Goal: Task Accomplishment & Management: Manage account settings

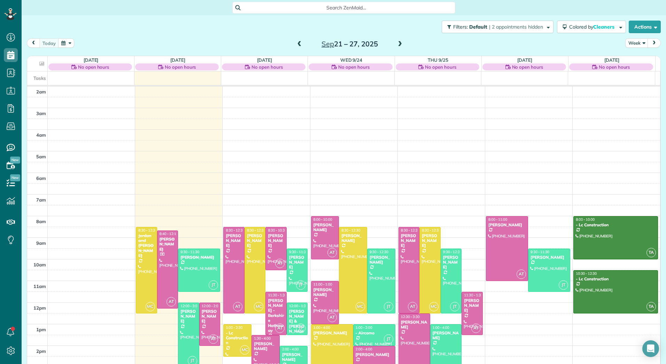
scroll to position [80, 0]
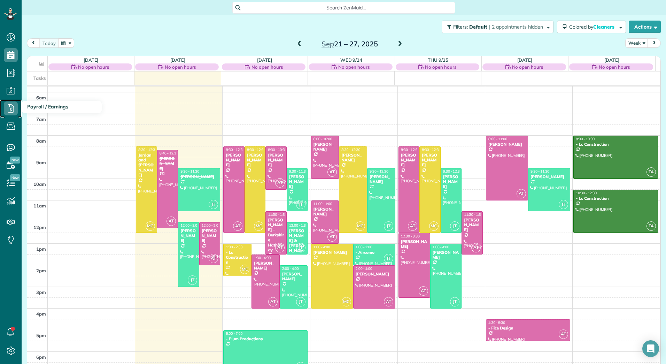
click at [10, 104] on icon at bounding box center [11, 108] width 14 height 14
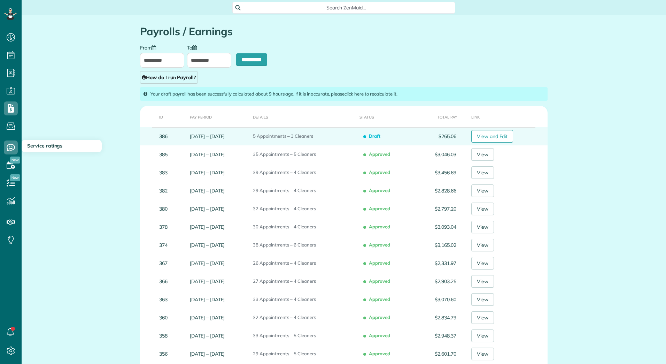
type input "**********"
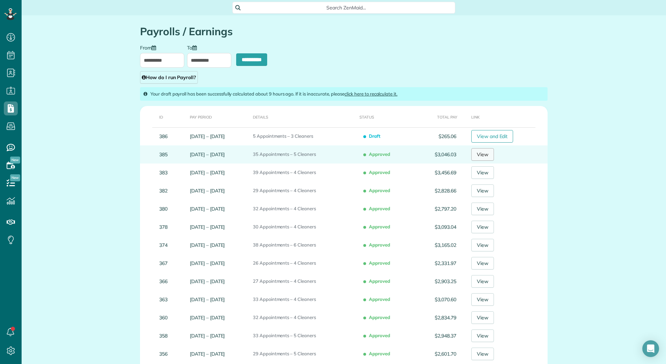
click at [486, 151] on link "View" at bounding box center [482, 154] width 23 height 13
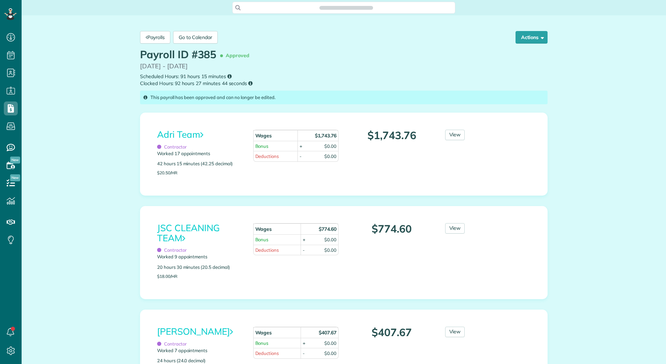
scroll to position [3, 3]
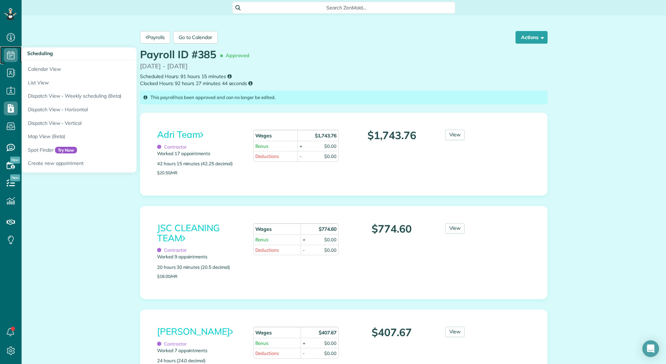
click at [15, 50] on icon at bounding box center [11, 55] width 14 height 14
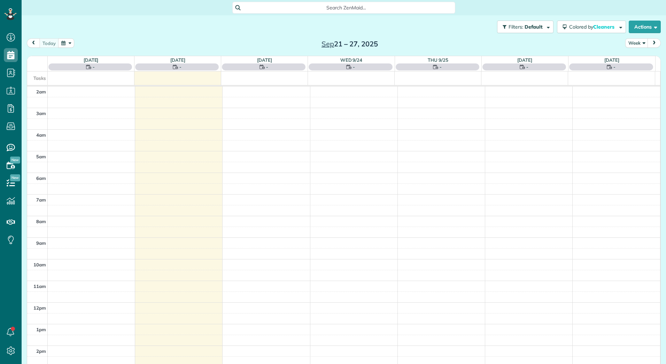
scroll to position [80, 0]
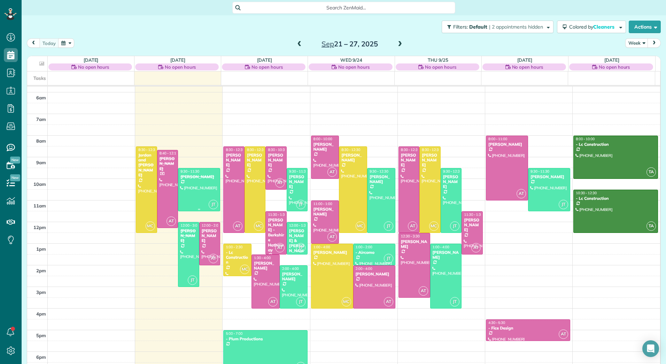
click at [184, 181] on div at bounding box center [198, 189] width 41 height 42
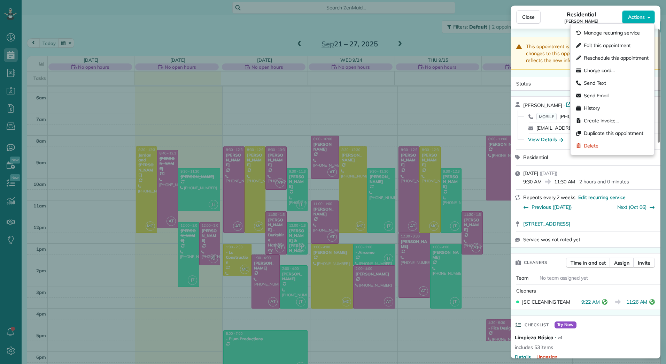
click at [646, 18] on button "Actions" at bounding box center [638, 16] width 33 height 13
click at [601, 42] on span "Edit this appointment" at bounding box center [607, 45] width 47 height 7
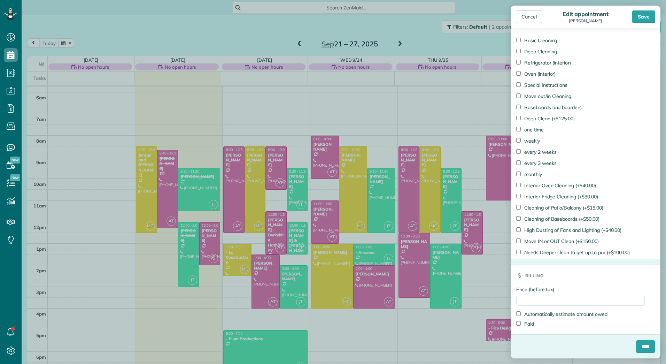
scroll to position [325, 0]
click at [530, 299] on input "Price (before tax)" at bounding box center [580, 300] width 128 height 10
click at [636, 340] on input "****" at bounding box center [645, 346] width 19 height 13
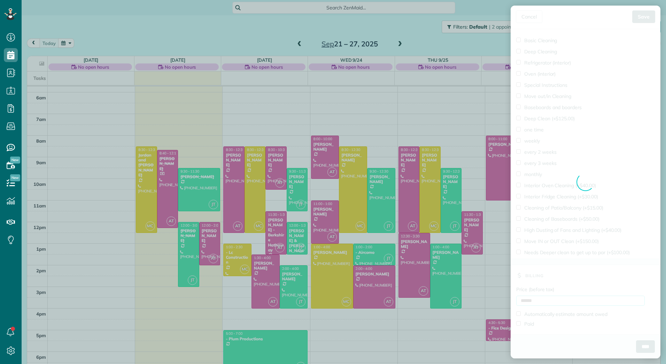
type input "******"
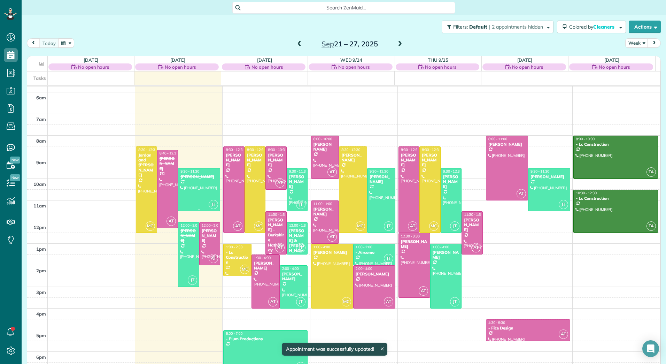
click at [194, 184] on div at bounding box center [198, 189] width 41 height 42
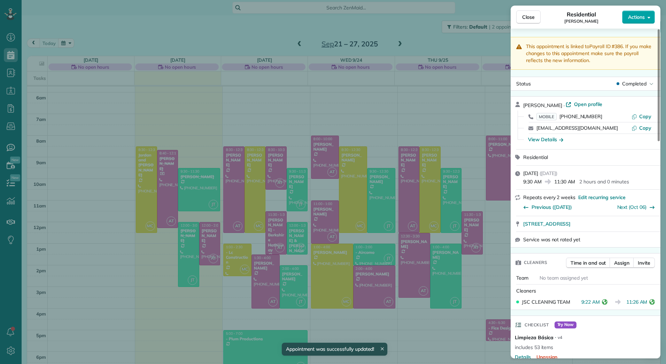
click at [647, 18] on button "Actions" at bounding box center [638, 16] width 33 height 13
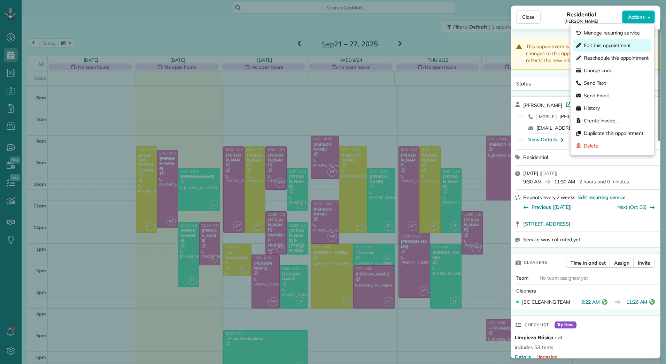
click at [613, 42] on span "Edit this appointment" at bounding box center [607, 45] width 47 height 7
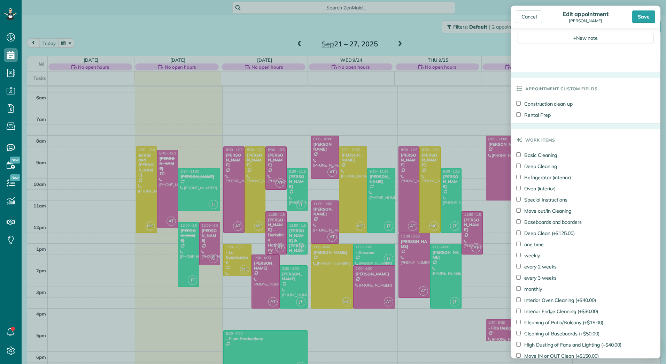
scroll to position [325, 0]
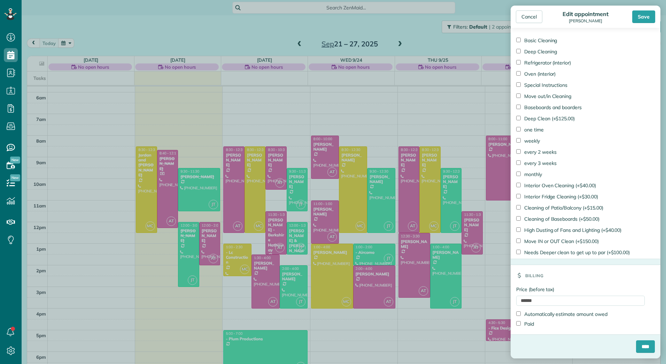
click at [525, 325] on label "Paid" at bounding box center [525, 323] width 18 height 7
click at [649, 347] on div "****" at bounding box center [585, 349] width 150 height 18
click at [643, 349] on input "****" at bounding box center [645, 346] width 19 height 13
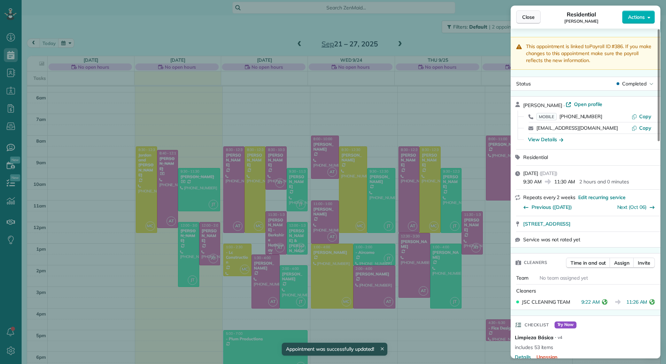
click at [524, 16] on span "Close" at bounding box center [528, 17] width 13 height 7
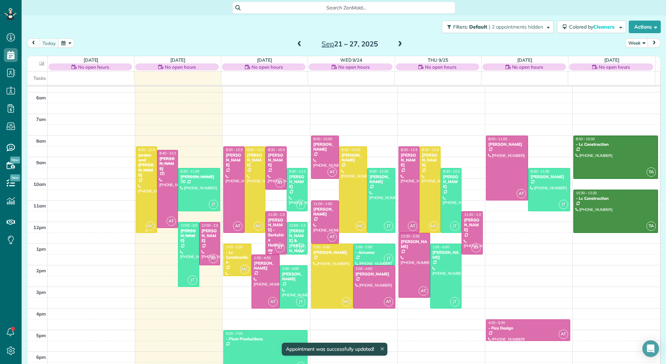
click at [145, 169] on div "Jordan and [PERSON_NAME]" at bounding box center [146, 165] width 17 height 25
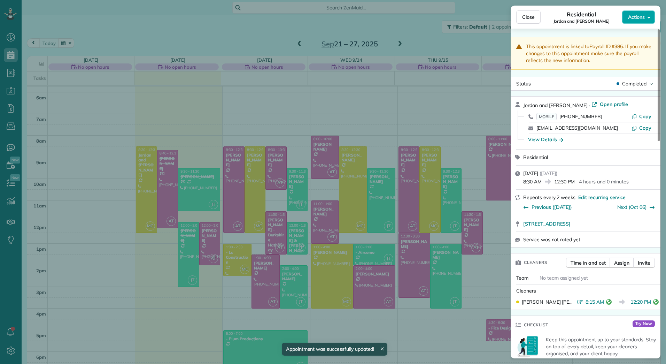
click at [642, 15] on span "Actions" at bounding box center [636, 17] width 17 height 7
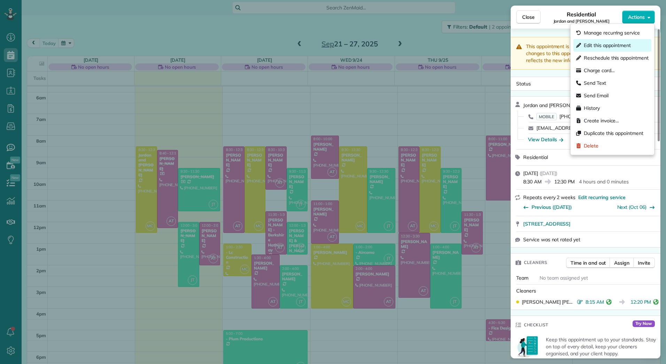
click at [610, 45] on span "Edit this appointment" at bounding box center [607, 45] width 47 height 7
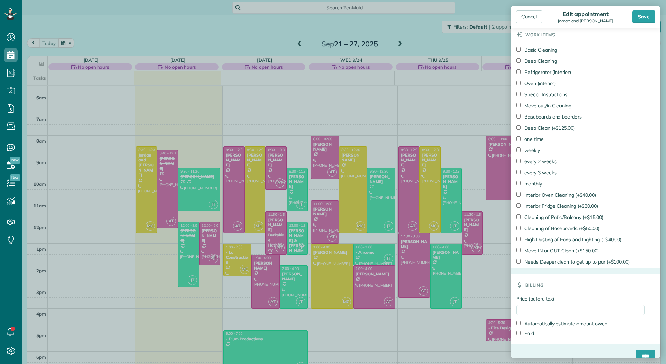
scroll to position [374, 0]
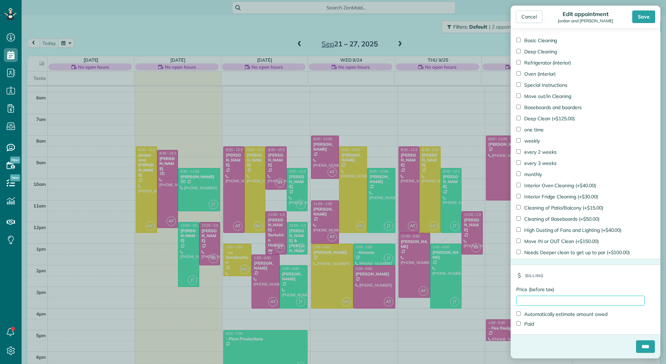
click at [532, 298] on input "Price (before tax)" at bounding box center [580, 300] width 128 height 10
type input "******"
click at [533, 323] on label "Paid" at bounding box center [525, 323] width 18 height 7
drag, startPoint x: 636, startPoint y: 342, endPoint x: 608, endPoint y: 322, distance: 33.6
click at [636, 342] on input "****" at bounding box center [645, 346] width 19 height 13
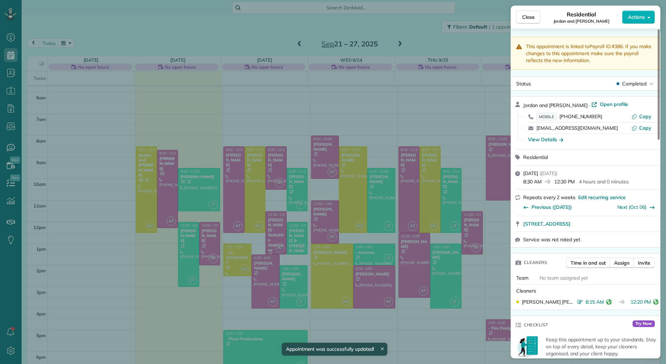
click at [166, 165] on div "Close Residential Jordan and Shelly Rosner Actions This appointment is linked t…" at bounding box center [333, 182] width 666 height 364
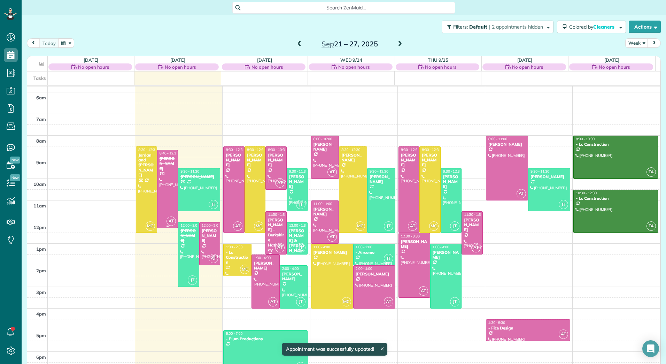
click at [166, 165] on div "[PERSON_NAME]" at bounding box center [167, 163] width 17 height 15
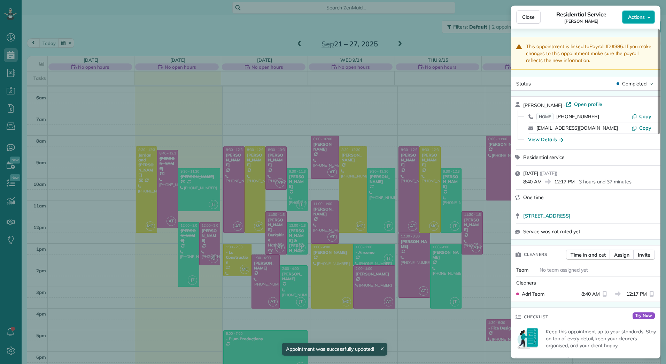
click at [650, 18] on button "Actions" at bounding box center [638, 16] width 33 height 13
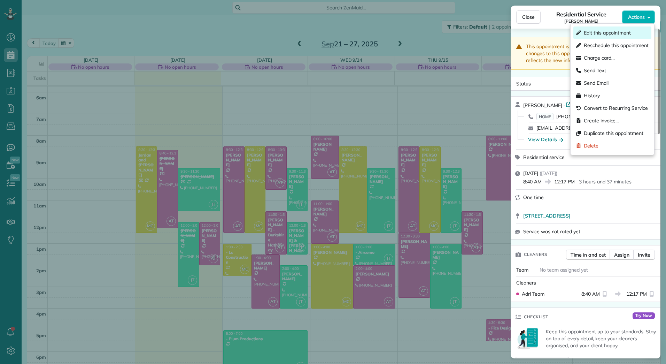
click at [607, 34] on span "Edit this appointment" at bounding box center [607, 32] width 47 height 7
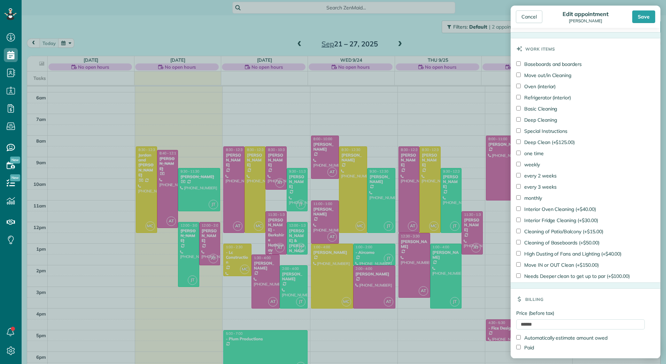
scroll to position [451, 0]
click at [647, 14] on div "Save" at bounding box center [643, 16] width 23 height 13
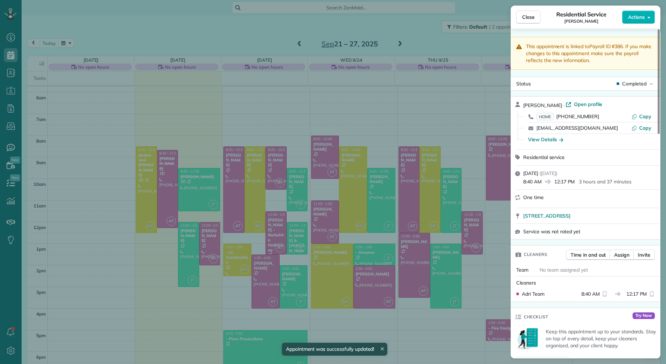
click at [202, 244] on div "Close Residential Service Suzanne Aloi Actions This appointment is linked to Pa…" at bounding box center [333, 182] width 666 height 364
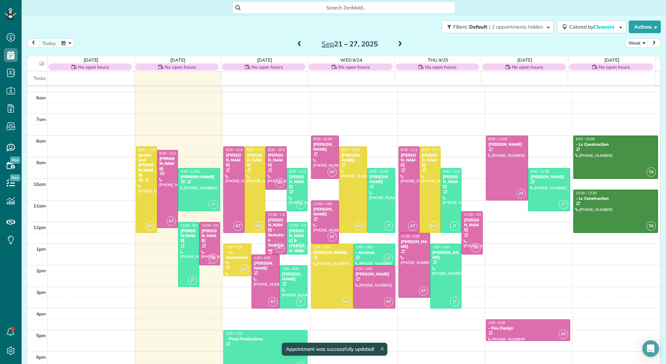
click at [211, 243] on div "[PERSON_NAME]" at bounding box center [209, 235] width 17 height 15
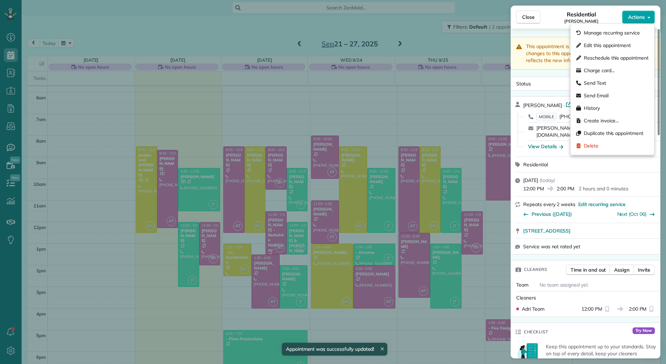
click at [650, 15] on icon "button" at bounding box center [648, 17] width 3 height 5
click at [596, 45] on span "Edit this appointment" at bounding box center [607, 45] width 47 height 7
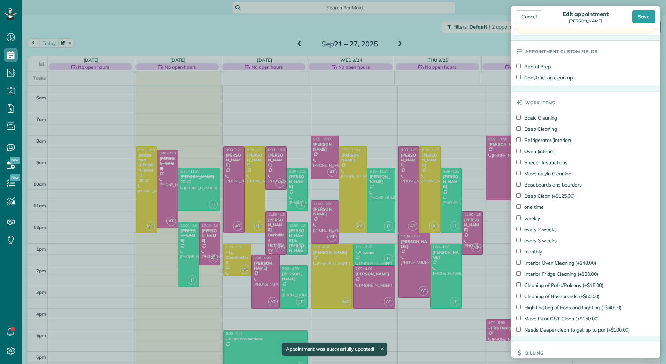
scroll to position [441, 0]
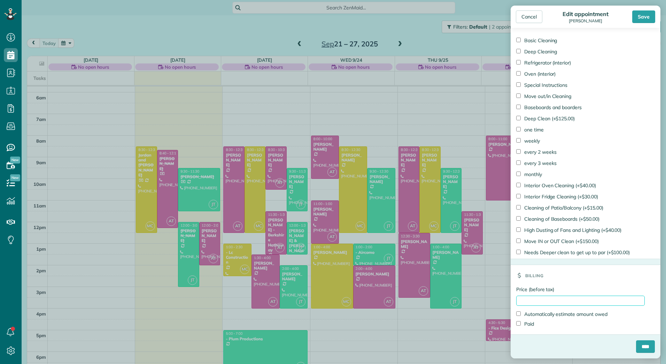
click at [529, 299] on input "Price (before tax)" at bounding box center [580, 300] width 128 height 10
type input "******"
click at [529, 323] on label "Paid" at bounding box center [525, 323] width 18 height 7
click at [636, 346] on input "****" at bounding box center [645, 346] width 19 height 13
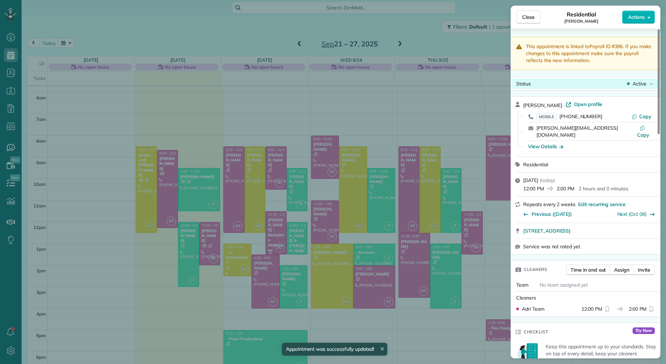
click at [635, 85] on span "Active" at bounding box center [639, 83] width 14 height 7
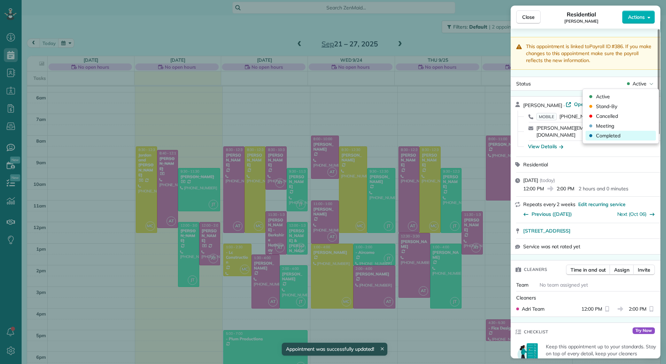
click at [611, 131] on div "Completed" at bounding box center [620, 136] width 70 height 10
click at [527, 14] on span "Close" at bounding box center [528, 17] width 13 height 7
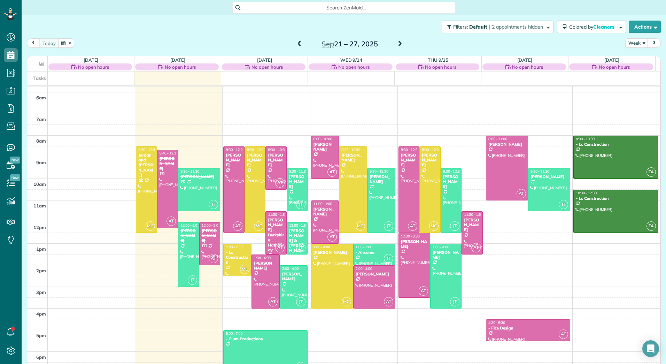
click at [300, 42] on span at bounding box center [300, 44] width 8 height 6
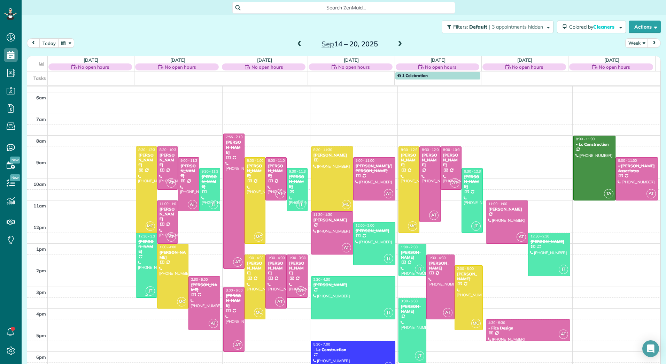
click at [143, 251] on div at bounding box center [146, 265] width 21 height 64
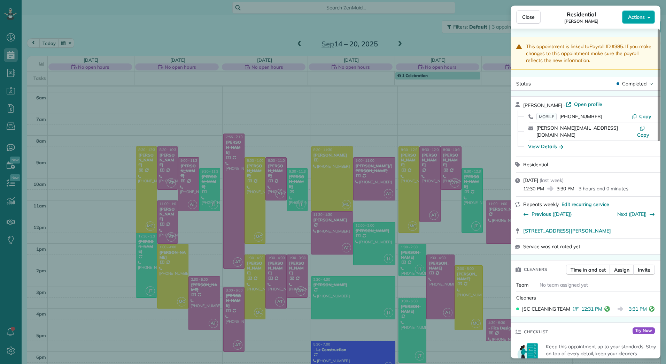
click at [644, 15] on span "Actions" at bounding box center [636, 17] width 17 height 7
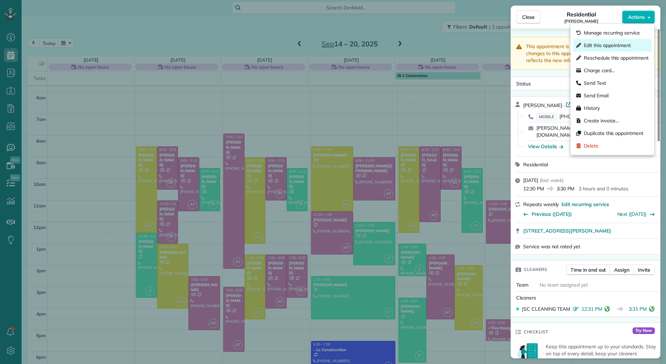
click at [609, 46] on span "Edit this appointment" at bounding box center [607, 45] width 47 height 7
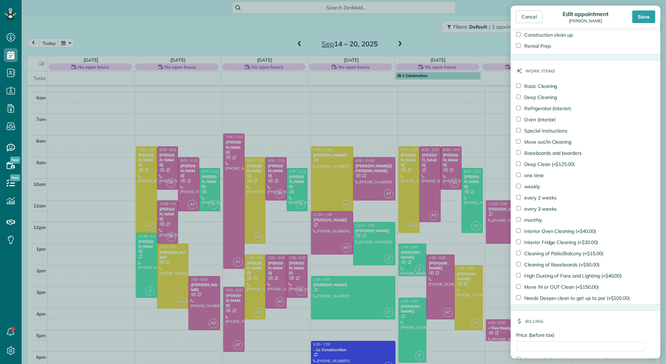
scroll to position [344, 0]
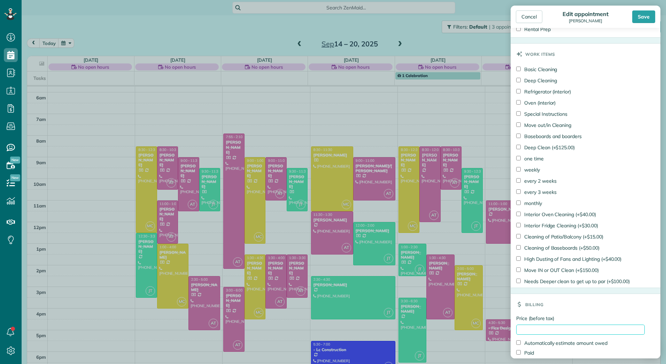
click at [528, 329] on input "Price (before tax)" at bounding box center [580, 329] width 128 height 10
type input "******"
click at [532, 355] on label "Paid" at bounding box center [525, 352] width 18 height 7
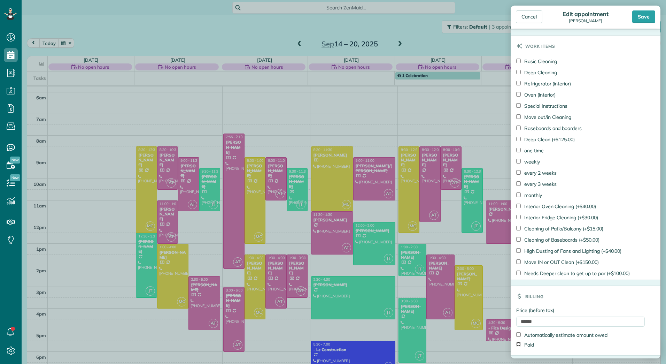
scroll to position [374, 0]
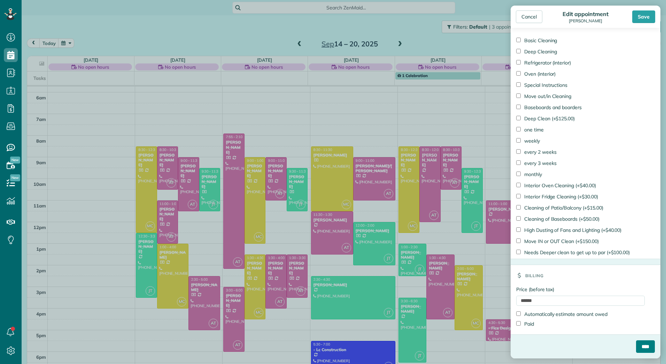
click at [636, 348] on input "****" at bounding box center [645, 346] width 19 height 13
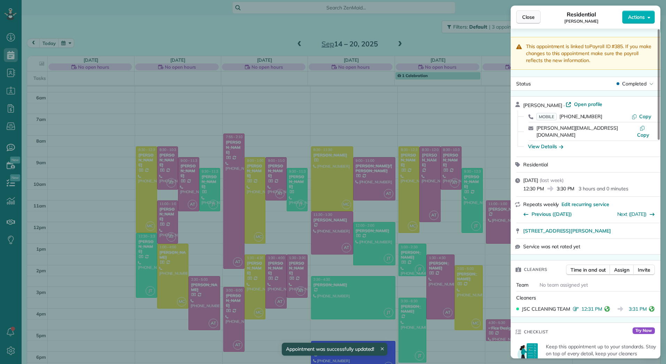
drag, startPoint x: 534, startPoint y: 16, endPoint x: 539, endPoint y: 23, distance: 9.0
click at [534, 16] on span "Close" at bounding box center [528, 17] width 13 height 7
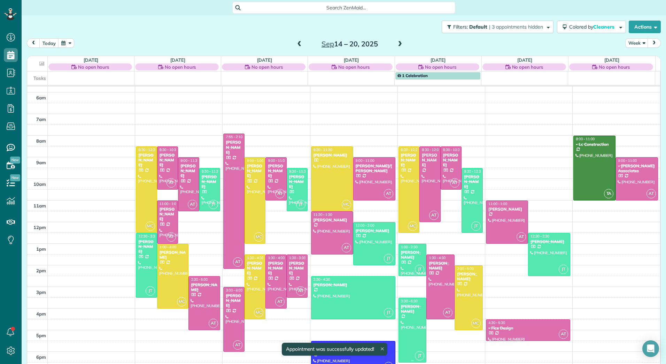
click at [412, 307] on div "[PERSON_NAME]" at bounding box center [412, 309] width 24 height 10
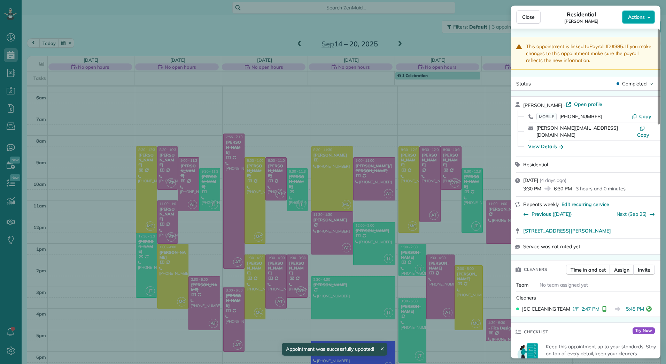
click at [643, 16] on span "Actions" at bounding box center [636, 17] width 17 height 7
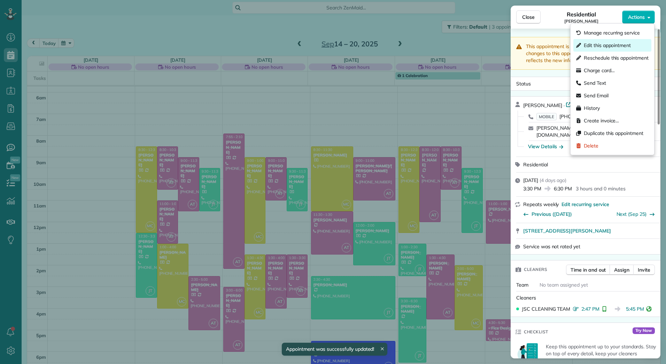
click at [608, 47] on span "Edit this appointment" at bounding box center [607, 45] width 47 height 7
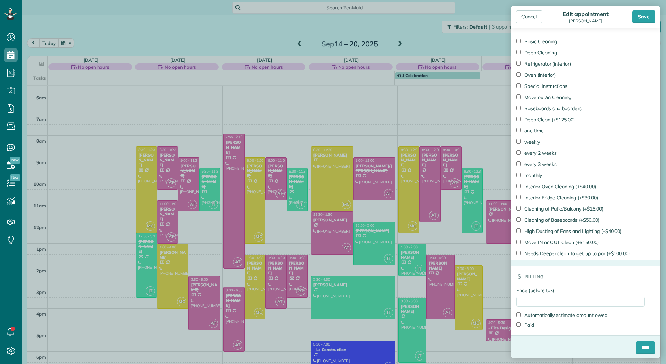
scroll to position [580, 0]
click at [533, 296] on input "Price (before tax)" at bounding box center [580, 300] width 128 height 10
type input "******"
click at [529, 323] on label "Paid" at bounding box center [525, 323] width 18 height 7
click at [639, 349] on input "****" at bounding box center [645, 346] width 19 height 13
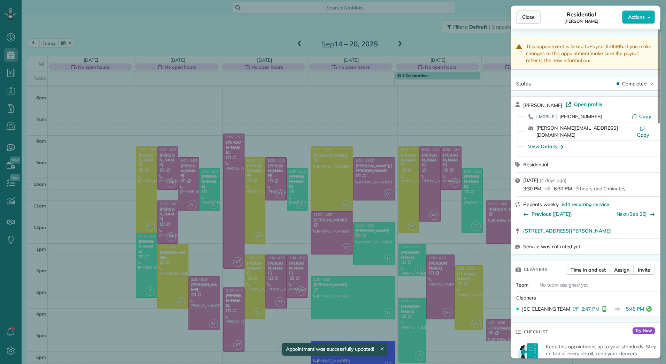
click at [525, 13] on button "Close" at bounding box center [528, 16] width 24 height 13
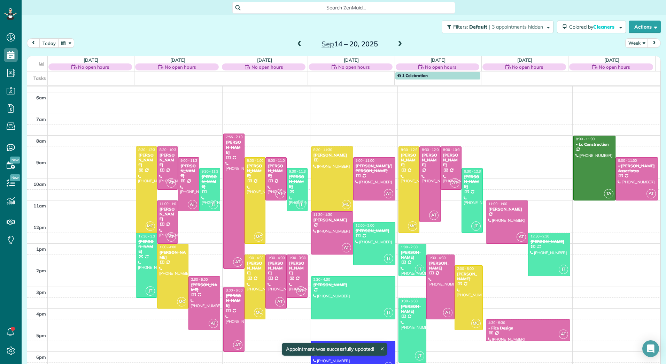
click at [405, 254] on div "Jennifer Krause" at bounding box center [412, 255] width 24 height 10
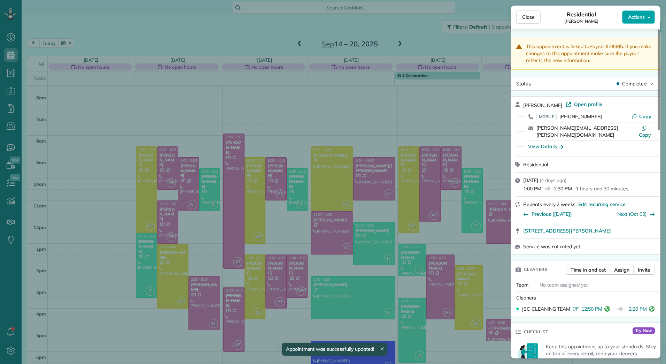
click at [648, 18] on icon "button" at bounding box center [648, 17] width 3 height 5
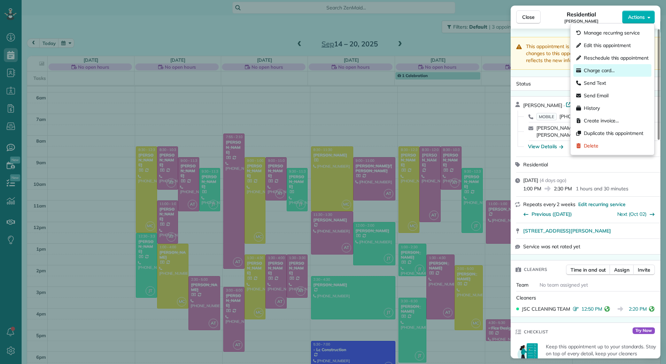
click at [602, 70] on span "Charge card…" at bounding box center [599, 70] width 31 height 7
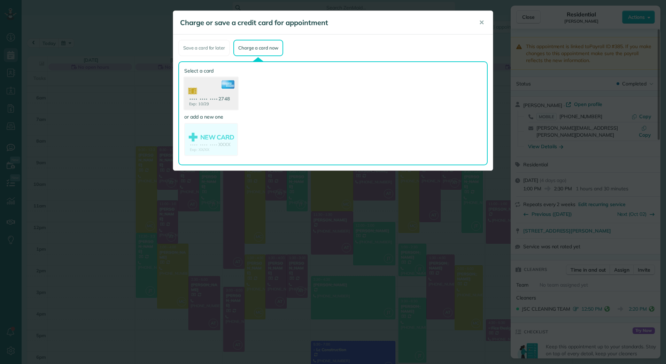
click at [231, 104] on use at bounding box center [211, 94] width 54 height 34
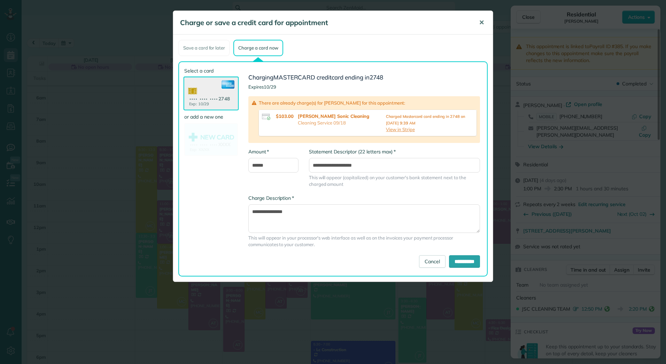
click at [483, 20] on span "✕" at bounding box center [481, 22] width 5 height 8
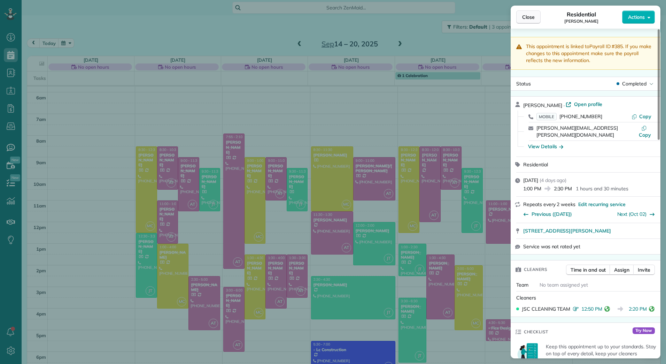
click at [518, 18] on button "Close" at bounding box center [528, 16] width 24 height 13
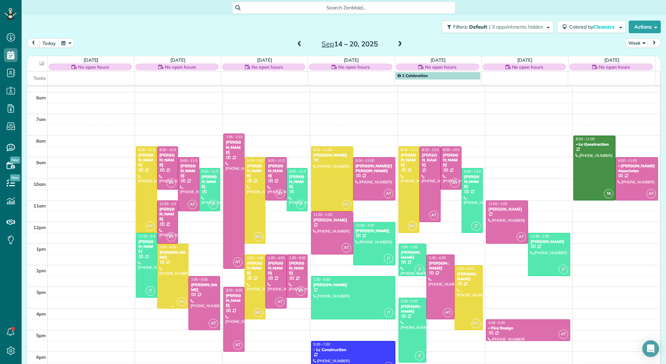
click at [172, 259] on div "Janette Matthews" at bounding box center [173, 255] width 28 height 10
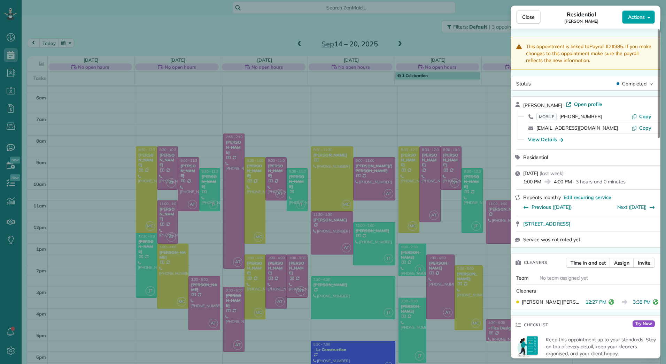
click at [641, 16] on span "Actions" at bounding box center [636, 17] width 17 height 7
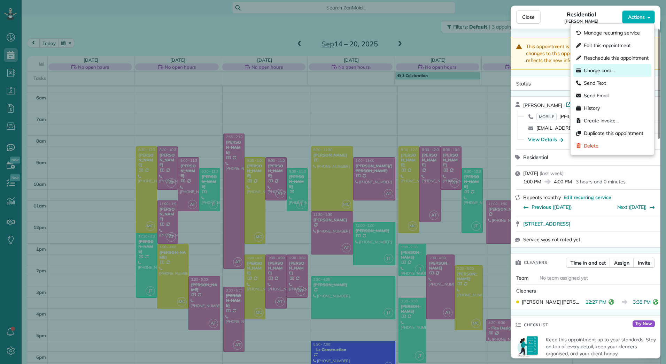
click at [601, 66] on div "Charge card…" at bounding box center [612, 70] width 78 height 13
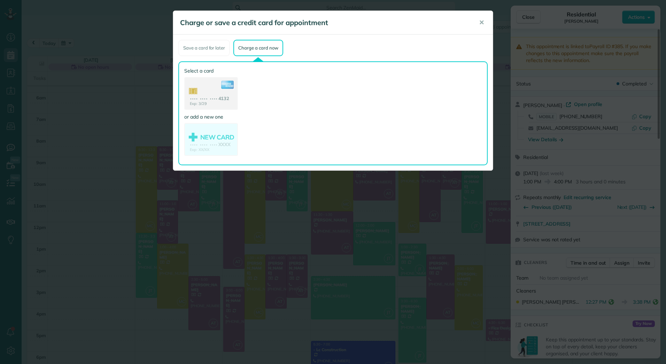
click at [202, 84] on use at bounding box center [211, 94] width 52 height 33
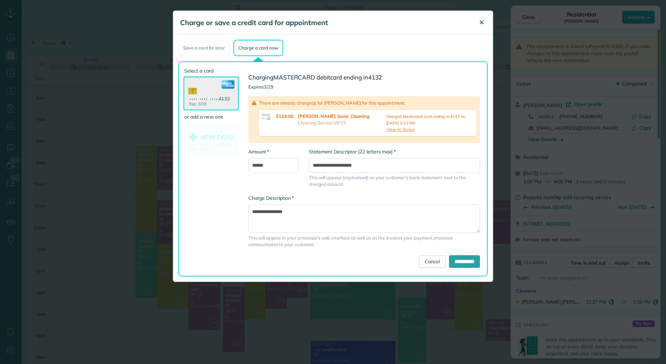
click at [485, 23] on button "✕" at bounding box center [482, 22] width 16 height 17
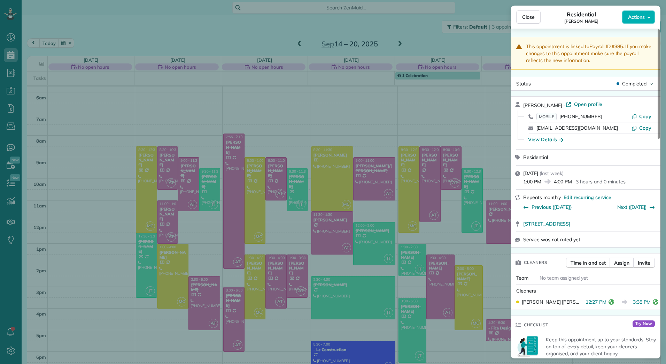
click at [536, 13] on button "Close" at bounding box center [528, 16] width 24 height 13
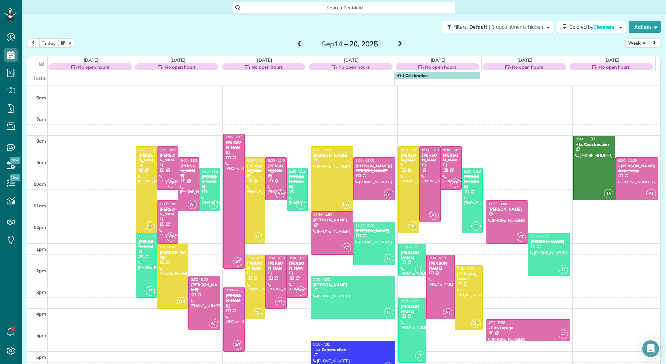
click at [205, 183] on div "Linda Nunez" at bounding box center [209, 181] width 17 height 15
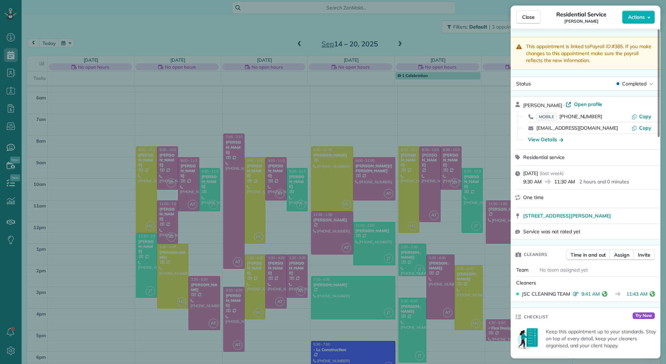
click at [649, 8] on div "Close Residential Service Linda Nunez Actions" at bounding box center [585, 17] width 150 height 23
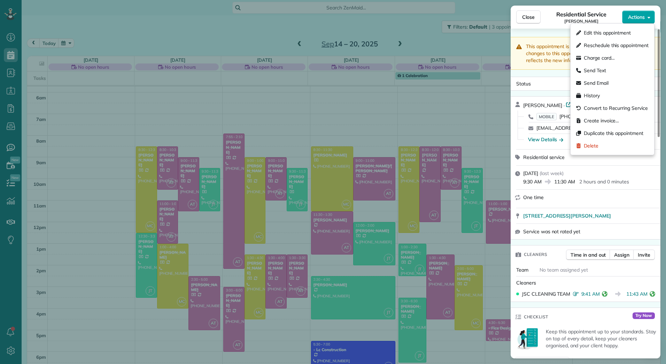
click at [648, 19] on icon "button" at bounding box center [648, 17] width 3 height 5
click at [607, 38] on div "Edit this appointment" at bounding box center [612, 32] width 78 height 13
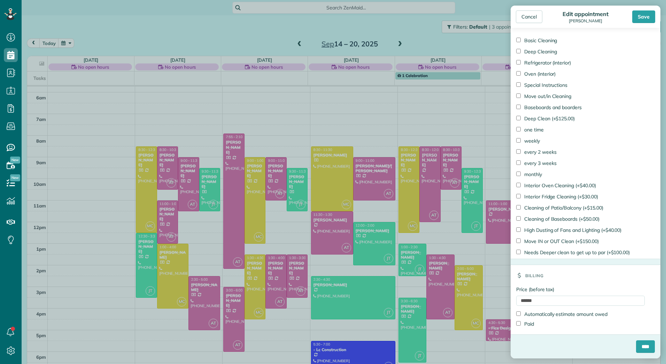
scroll to position [374, 0]
click at [638, 347] on input "****" at bounding box center [645, 346] width 19 height 13
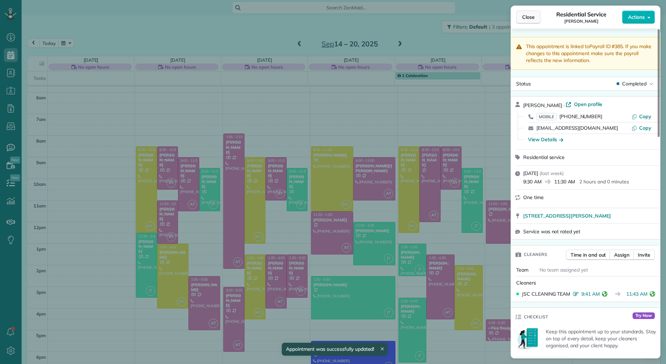
click at [523, 14] on span "Close" at bounding box center [528, 17] width 13 height 7
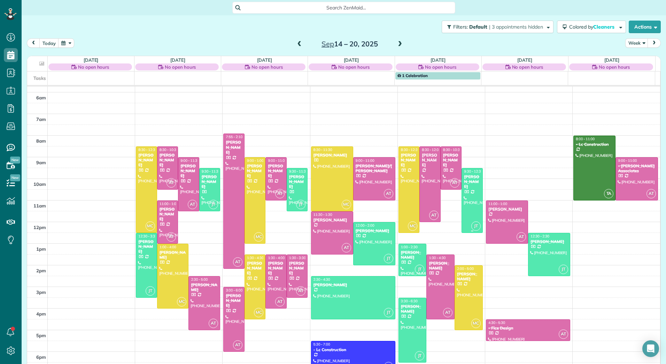
click at [467, 210] on div at bounding box center [472, 200] width 21 height 64
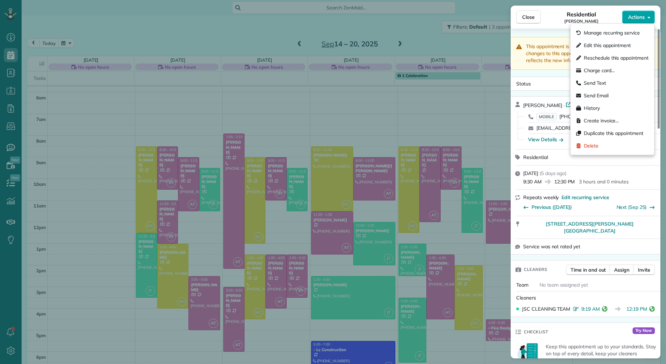
click at [634, 11] on button "Actions" at bounding box center [638, 16] width 33 height 13
click at [591, 45] on span "Edit this appointment" at bounding box center [607, 45] width 47 height 7
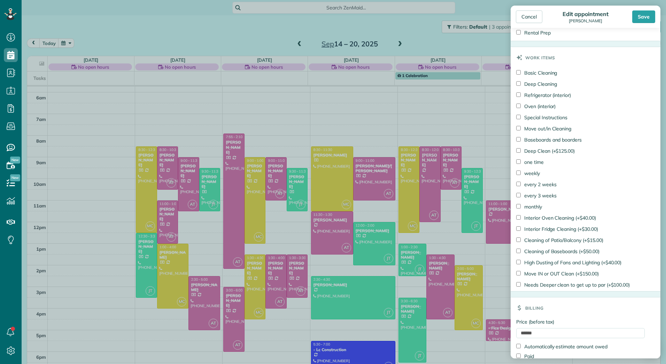
scroll to position [503, 0]
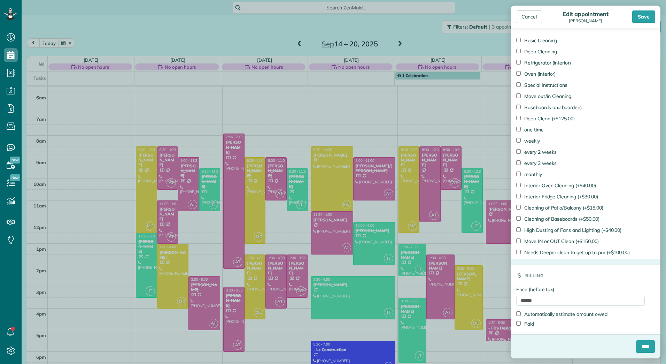
click at [646, 352] on div "****" at bounding box center [585, 349] width 150 height 18
click at [640, 344] on input "****" at bounding box center [645, 346] width 19 height 13
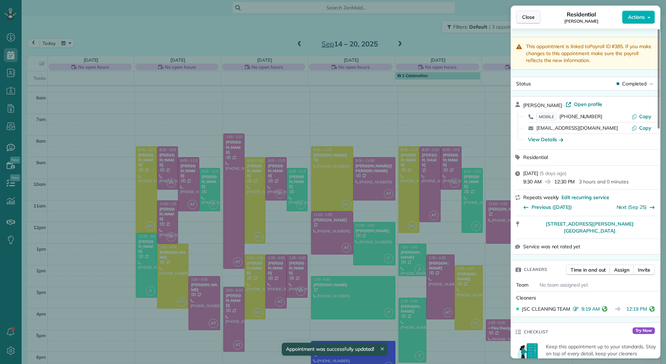
click at [524, 22] on button "Close" at bounding box center [528, 16] width 24 height 13
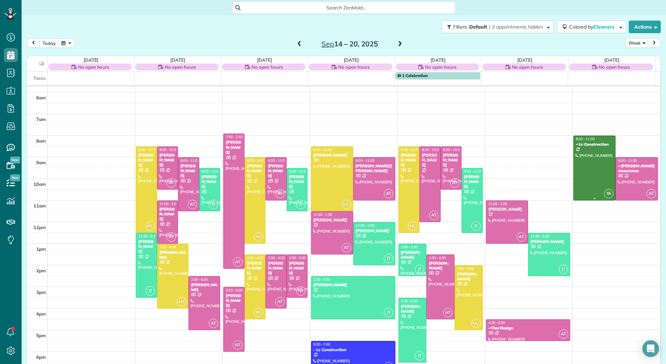
click at [584, 169] on div at bounding box center [594, 168] width 41 height 64
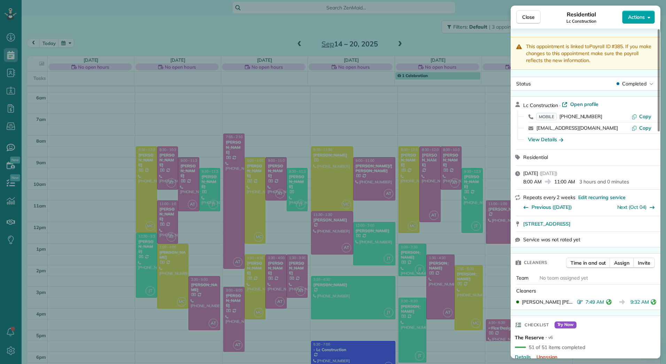
click at [640, 15] on span "Actions" at bounding box center [636, 17] width 17 height 7
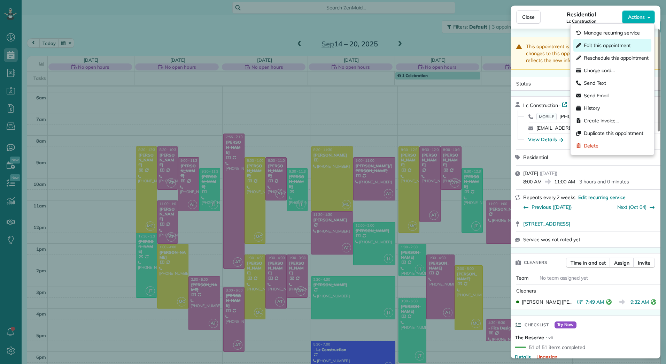
click at [613, 49] on div "Edit this appointment" at bounding box center [612, 45] width 78 height 13
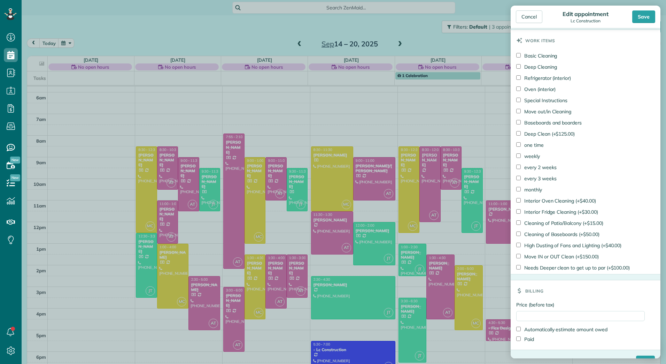
scroll to position [454, 0]
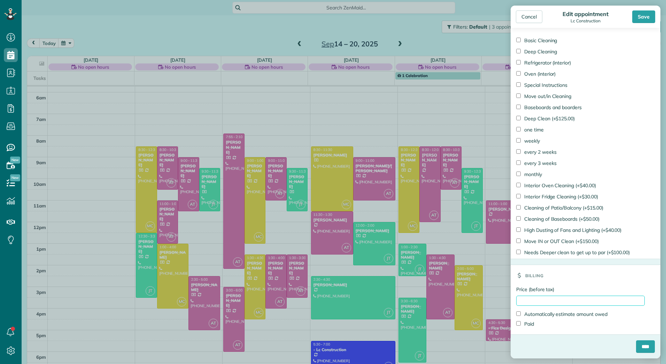
click at [528, 297] on input "Price (before tax)" at bounding box center [580, 300] width 128 height 10
type input "******"
click at [529, 322] on label "Paid" at bounding box center [525, 323] width 18 height 7
click at [638, 345] on input "****" at bounding box center [645, 346] width 19 height 13
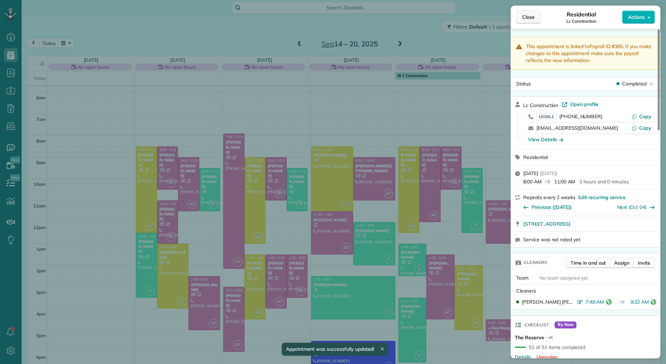
click at [525, 18] on span "Close" at bounding box center [528, 17] width 13 height 7
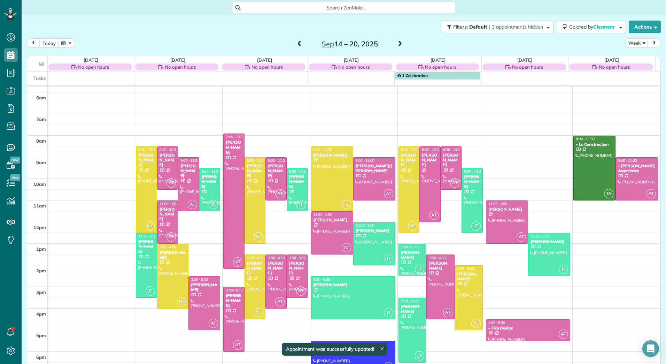
click at [628, 163] on div "- Samuel J Associates" at bounding box center [636, 168] width 38 height 10
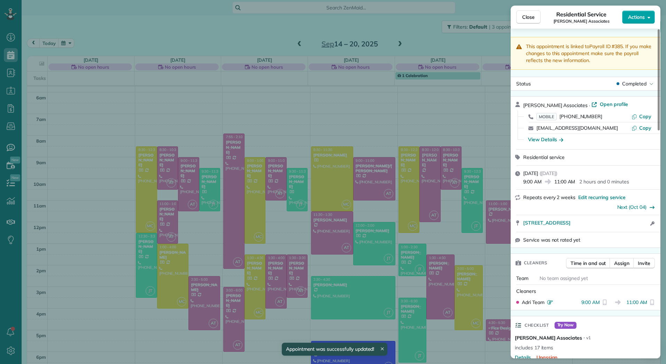
click at [644, 15] on span "Actions" at bounding box center [636, 17] width 17 height 7
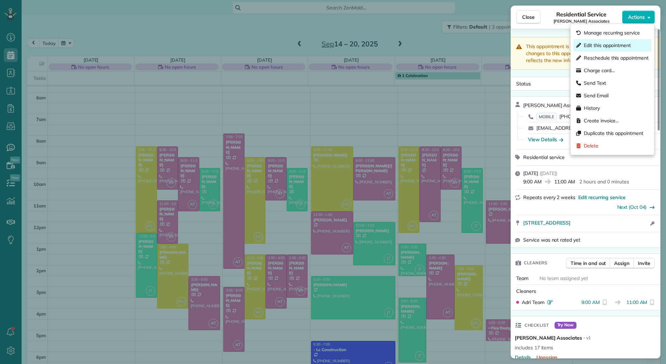
click at [593, 46] on span "Edit this appointment" at bounding box center [607, 45] width 47 height 7
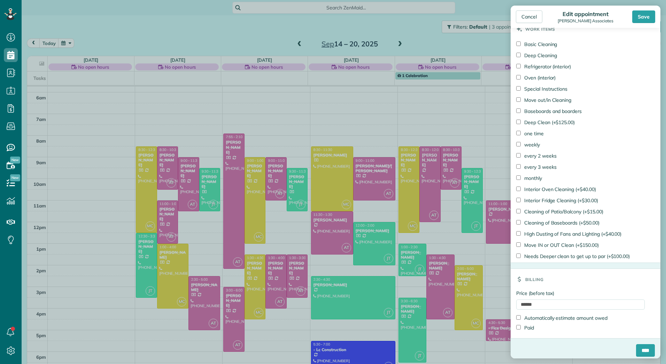
scroll to position [406, 0]
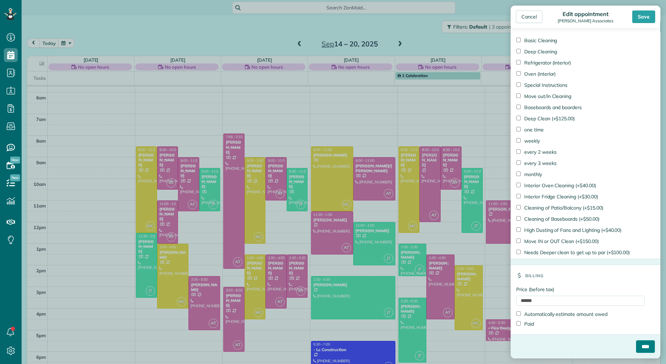
click at [636, 348] on input "****" at bounding box center [645, 346] width 19 height 13
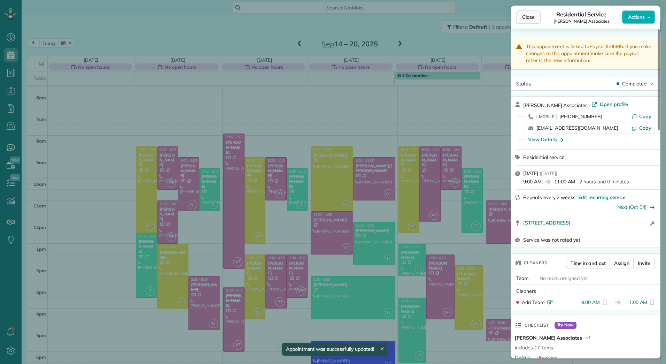
click at [529, 15] on span "Close" at bounding box center [528, 17] width 13 height 7
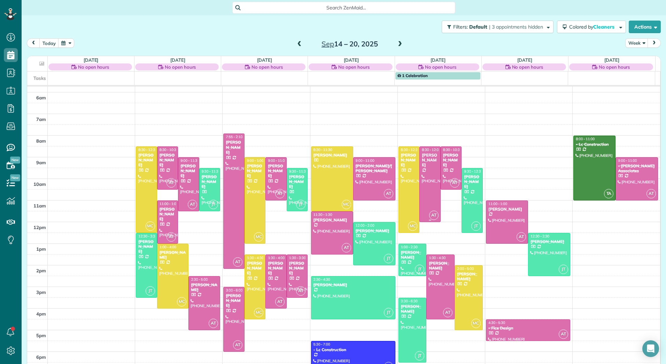
click at [424, 165] on div at bounding box center [430, 184] width 21 height 75
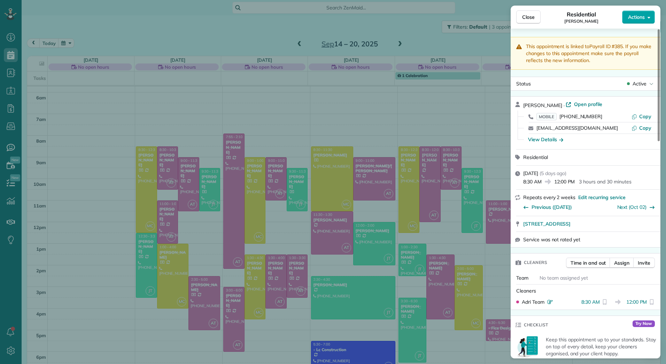
click at [645, 15] on button "Actions" at bounding box center [638, 16] width 33 height 13
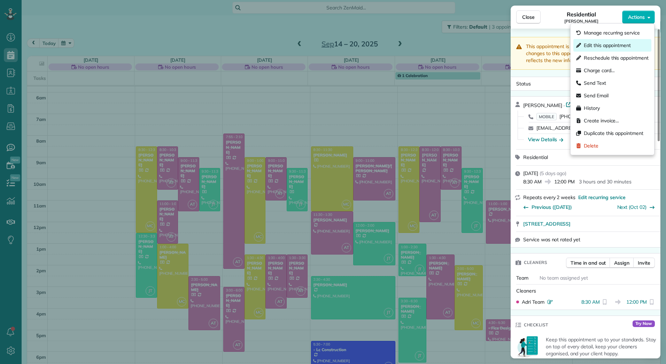
click at [599, 47] on span "Edit this appointment" at bounding box center [607, 45] width 47 height 7
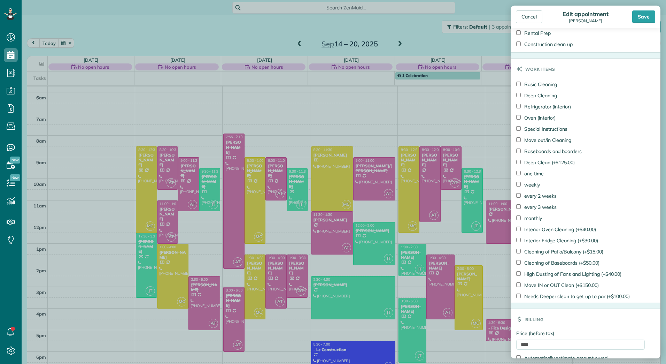
scroll to position [374, 0]
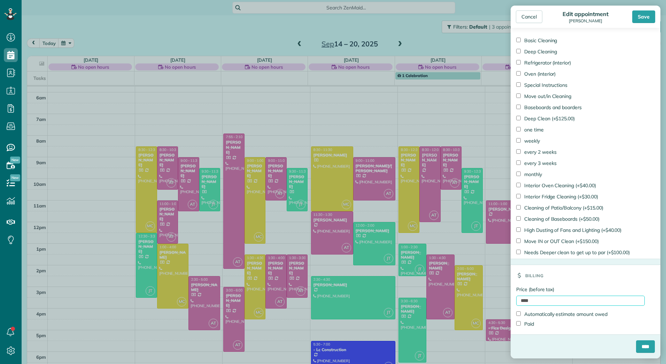
click at [518, 304] on input "****" at bounding box center [580, 300] width 128 height 10
type input "******"
click at [528, 324] on label "Paid" at bounding box center [525, 323] width 18 height 7
click at [650, 346] on div "****" at bounding box center [585, 349] width 150 height 18
click at [645, 15] on div "Save" at bounding box center [643, 16] width 23 height 13
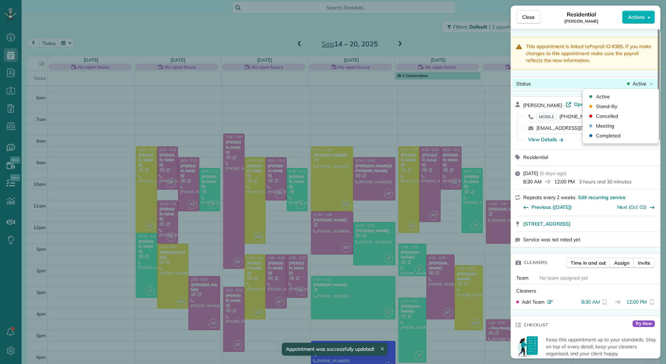
click at [637, 81] on span "Active" at bounding box center [639, 83] width 14 height 7
click at [608, 135] on span "Completed" at bounding box center [608, 135] width 24 height 7
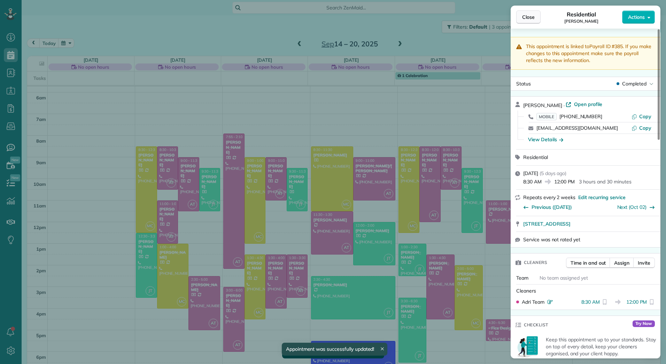
click at [531, 19] on span "Close" at bounding box center [528, 17] width 13 height 7
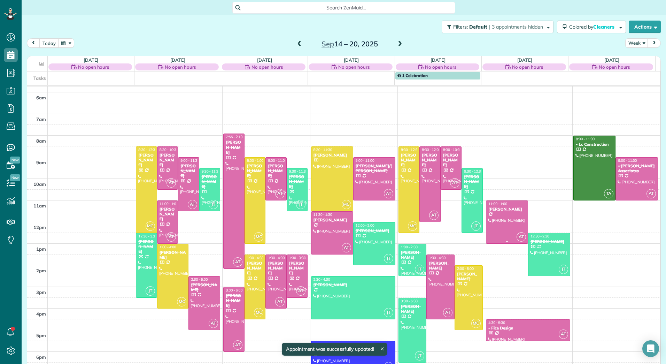
click at [500, 205] on div "11:00 - 1:00" at bounding box center [507, 203] width 38 height 5
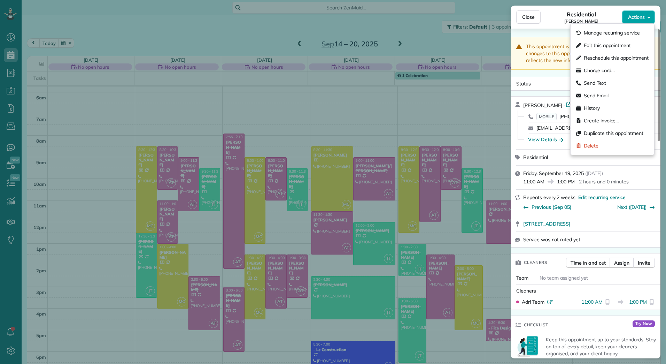
click at [629, 21] on button "Actions" at bounding box center [638, 16] width 33 height 13
click at [597, 47] on span "Edit this appointment" at bounding box center [607, 45] width 47 height 7
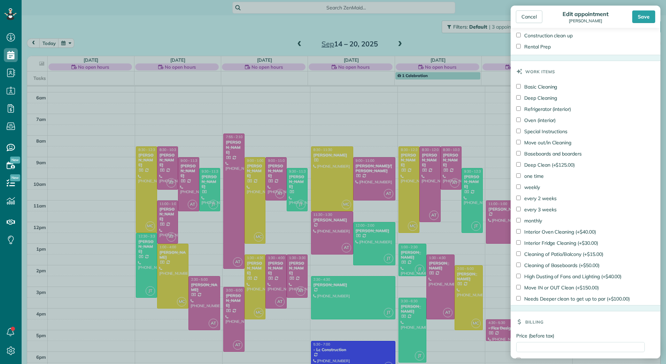
scroll to position [374, 0]
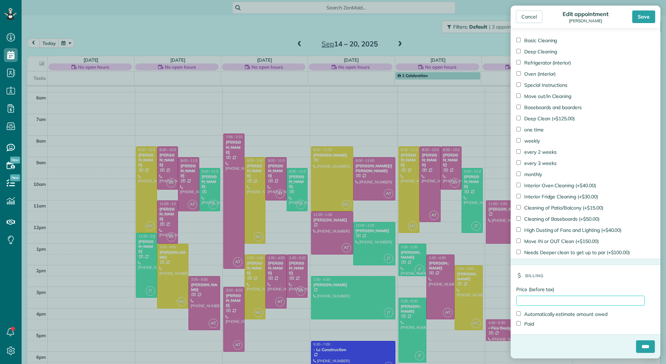
click at [526, 299] on input "Price (before tax)" at bounding box center [580, 300] width 128 height 10
type input "******"
click at [526, 323] on label "Paid" at bounding box center [525, 323] width 18 height 7
click at [636, 348] on input "****" at bounding box center [645, 346] width 19 height 13
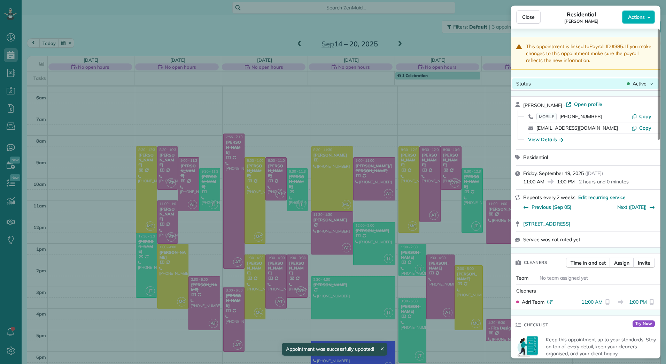
click at [622, 82] on div "Status Active" at bounding box center [585, 83] width 147 height 10
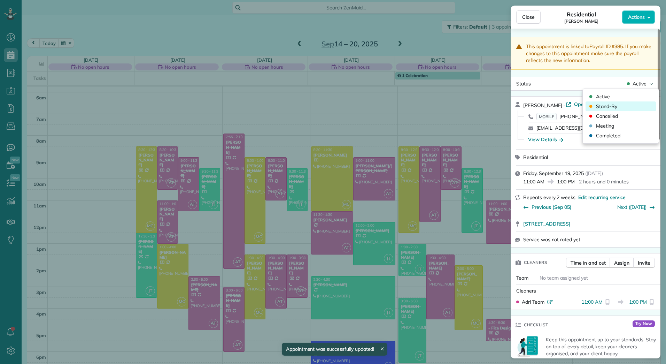
drag, startPoint x: 615, startPoint y: 136, endPoint x: 595, endPoint y: 110, distance: 32.5
click at [615, 136] on span "Completed" at bounding box center [608, 135] width 24 height 7
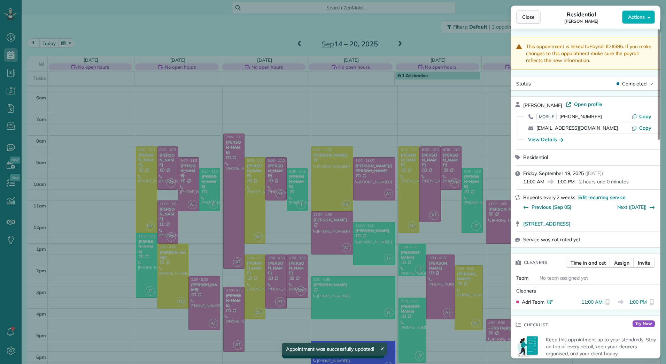
click at [531, 14] on span "Close" at bounding box center [528, 17] width 13 height 7
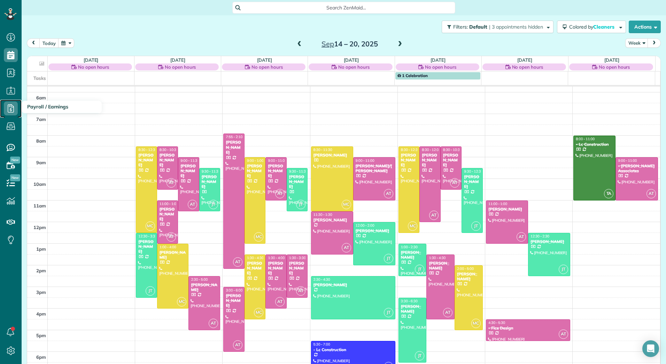
click at [11, 107] on use at bounding box center [11, 108] width 6 height 8
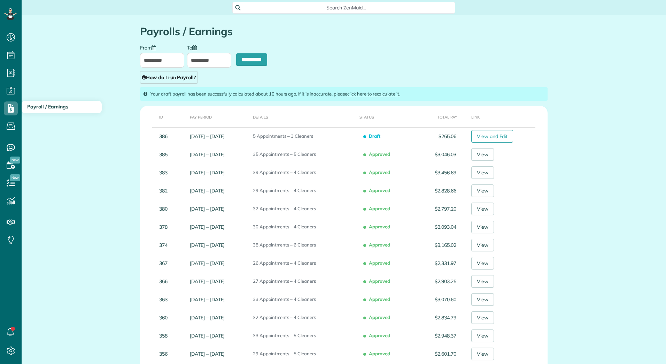
scroll to position [3, 3]
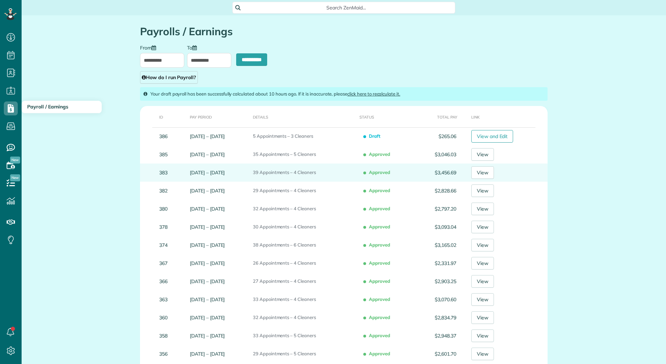
type input "**********"
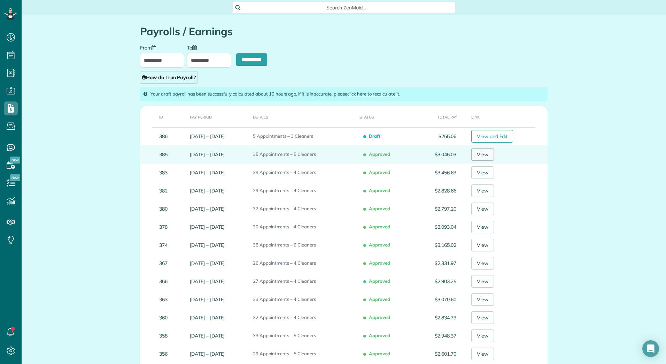
click at [480, 155] on link "View" at bounding box center [482, 154] width 23 height 13
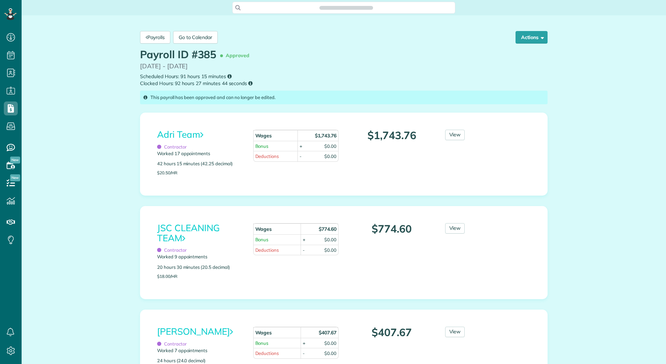
scroll to position [3, 3]
click at [188, 130] on link "Adri Team" at bounding box center [180, 133] width 46 height 11
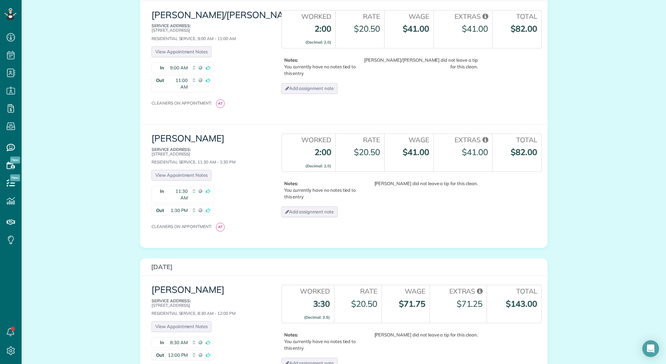
scroll to position [1288, 0]
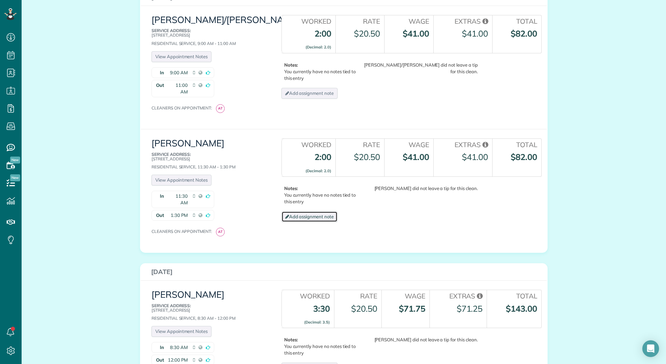
click at [303, 211] on link "Add assignment note" at bounding box center [309, 216] width 56 height 11
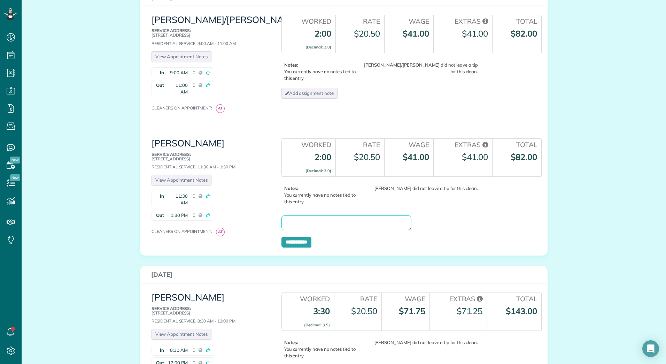
click at [305, 215] on textarea at bounding box center [346, 222] width 130 height 15
type textarea "**********"
click at [298, 237] on input "**********" at bounding box center [296, 242] width 30 height 10
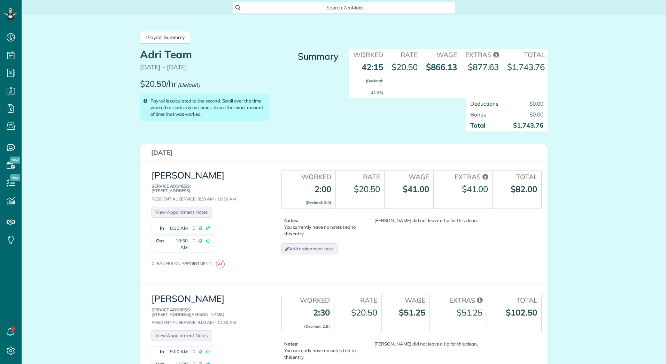
scroll to position [3, 3]
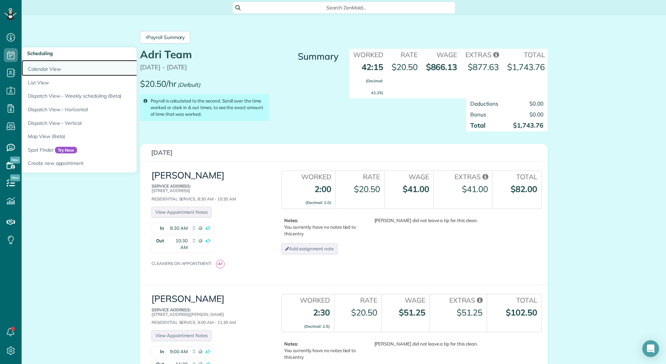
click at [39, 63] on link "Calendar View" at bounding box center [109, 68] width 174 height 16
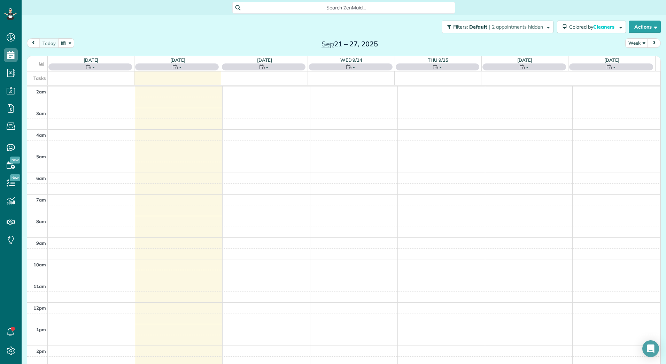
scroll to position [80, 0]
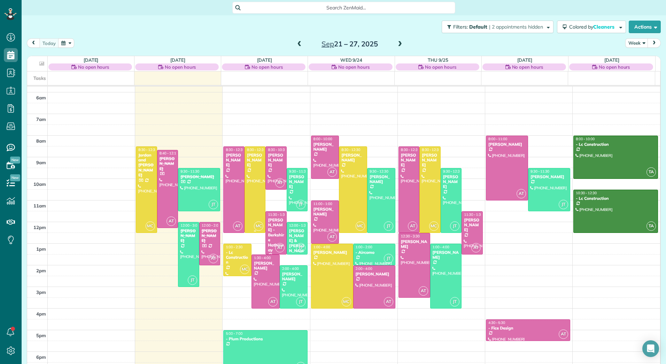
click at [248, 171] on div at bounding box center [255, 190] width 21 height 86
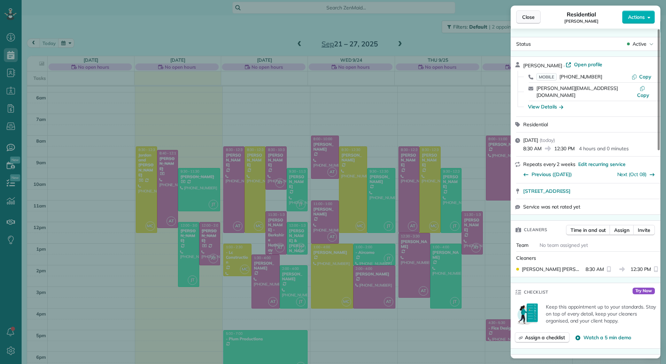
click at [522, 11] on button "Close" at bounding box center [528, 16] width 24 height 13
